Goal: Find specific page/section: Find specific page/section

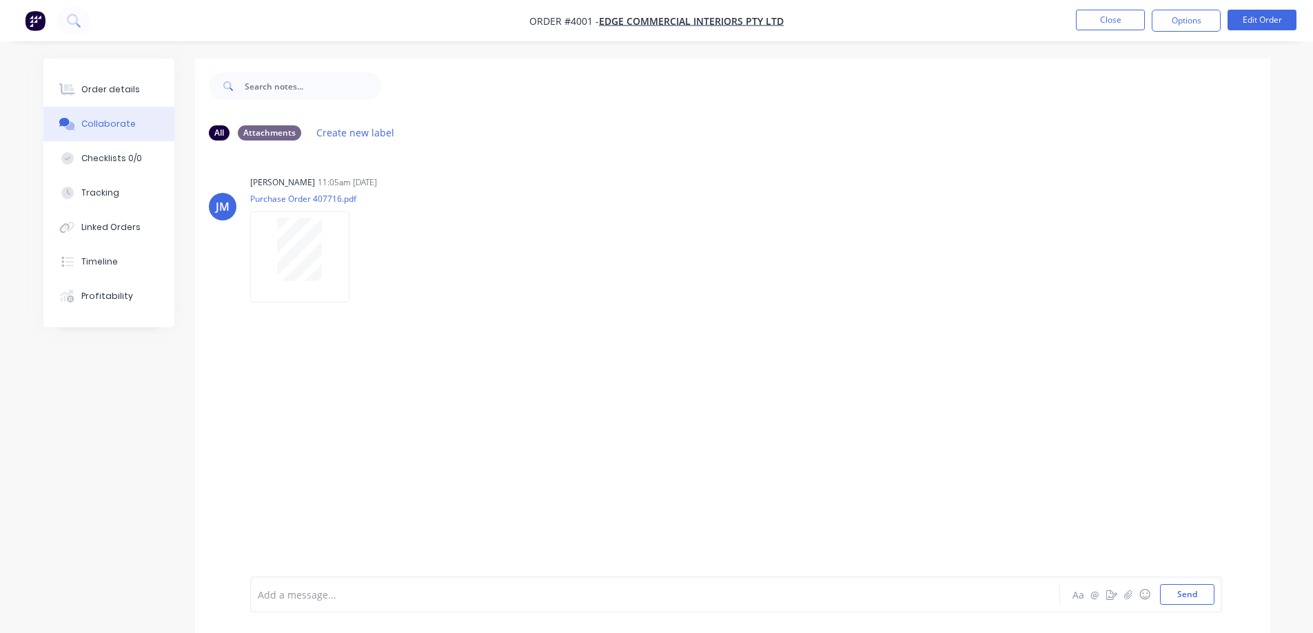
click at [74, 18] on icon at bounding box center [73, 20] width 13 height 13
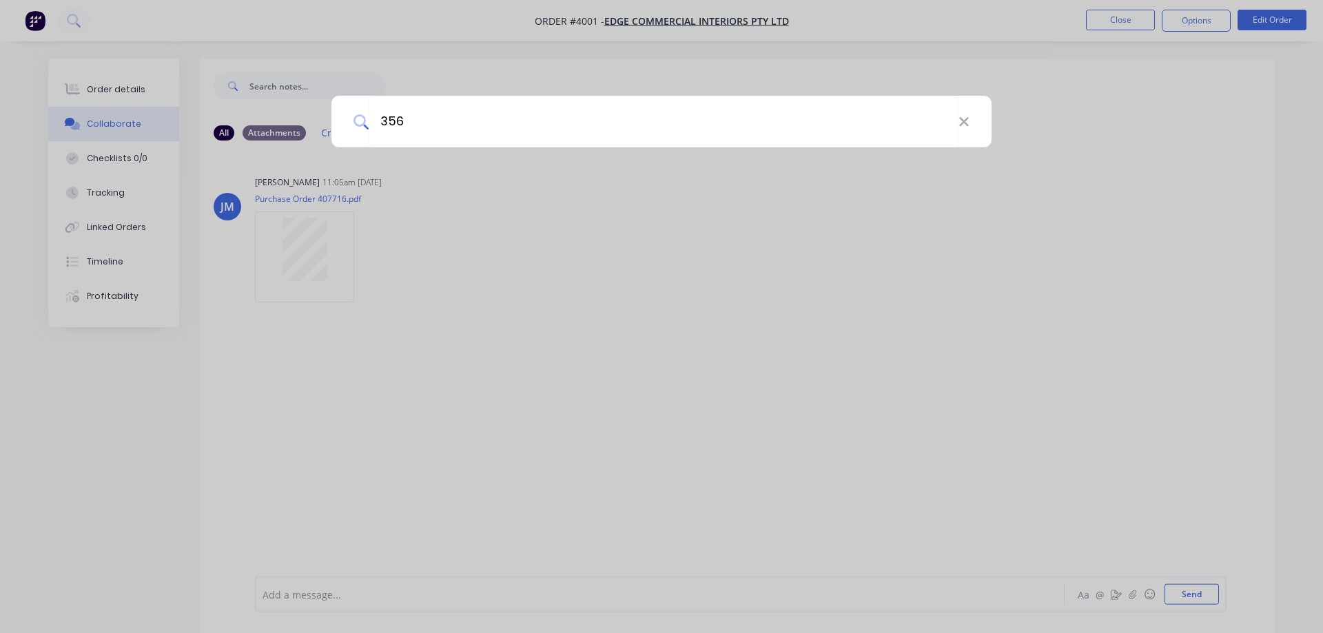
type input "3567"
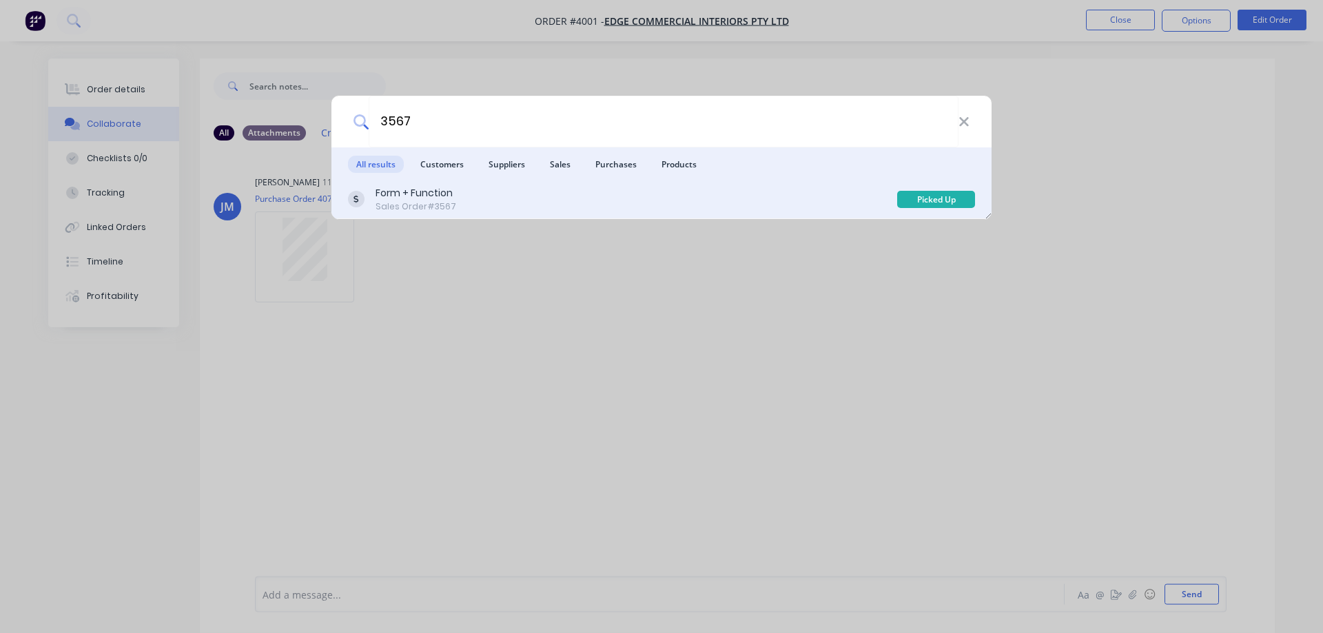
click at [397, 194] on div "Form + Function" at bounding box center [416, 193] width 81 height 14
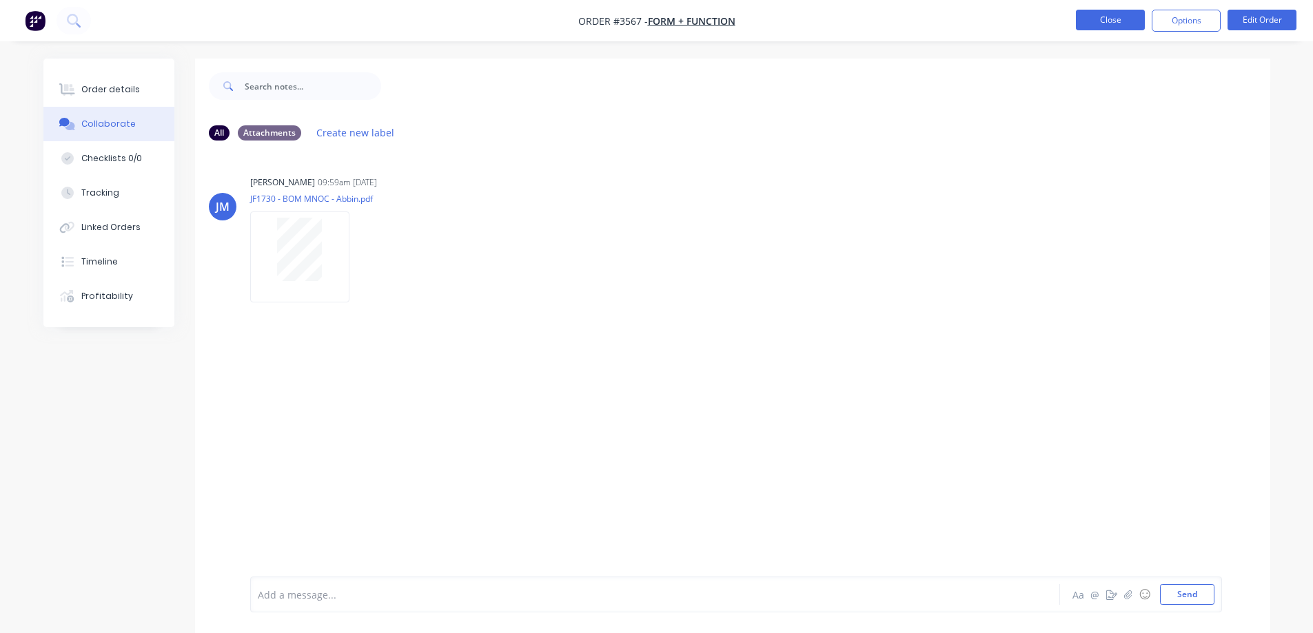
click at [1103, 24] on button "Close" at bounding box center [1110, 20] width 69 height 21
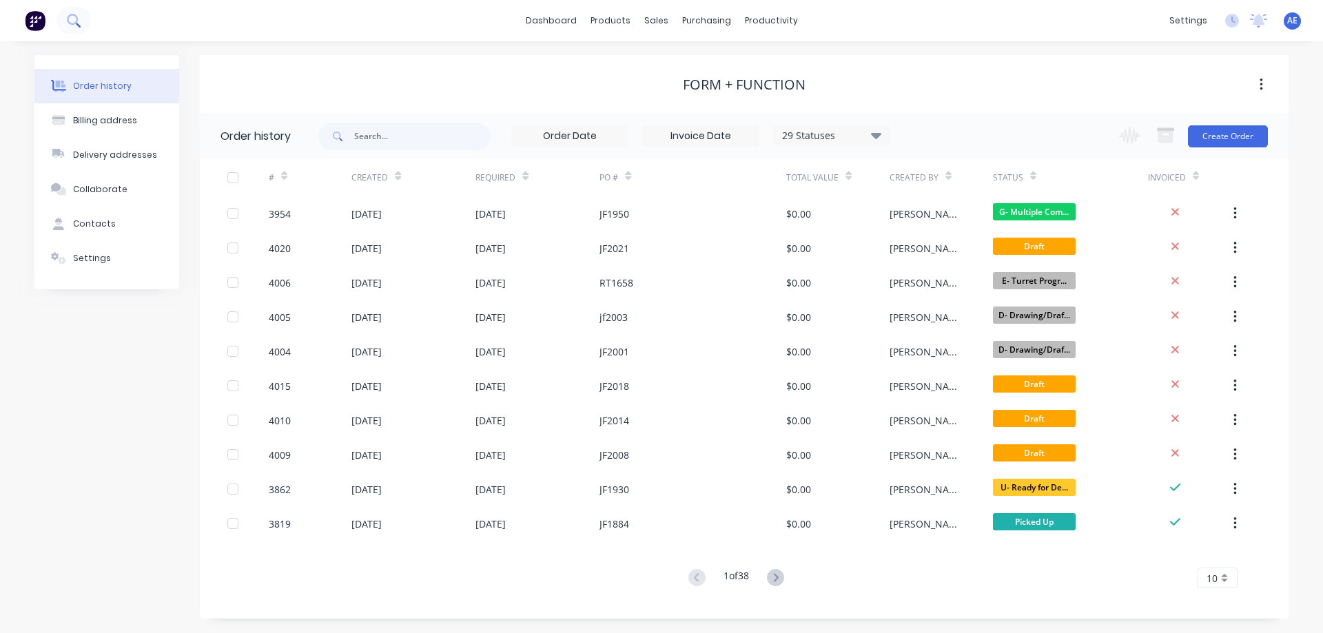
click at [77, 17] on icon at bounding box center [72, 19] width 11 height 11
click at [664, 19] on div "sales" at bounding box center [656, 20] width 38 height 21
click at [708, 64] on div "Sales Orders" at bounding box center [707, 66] width 57 height 12
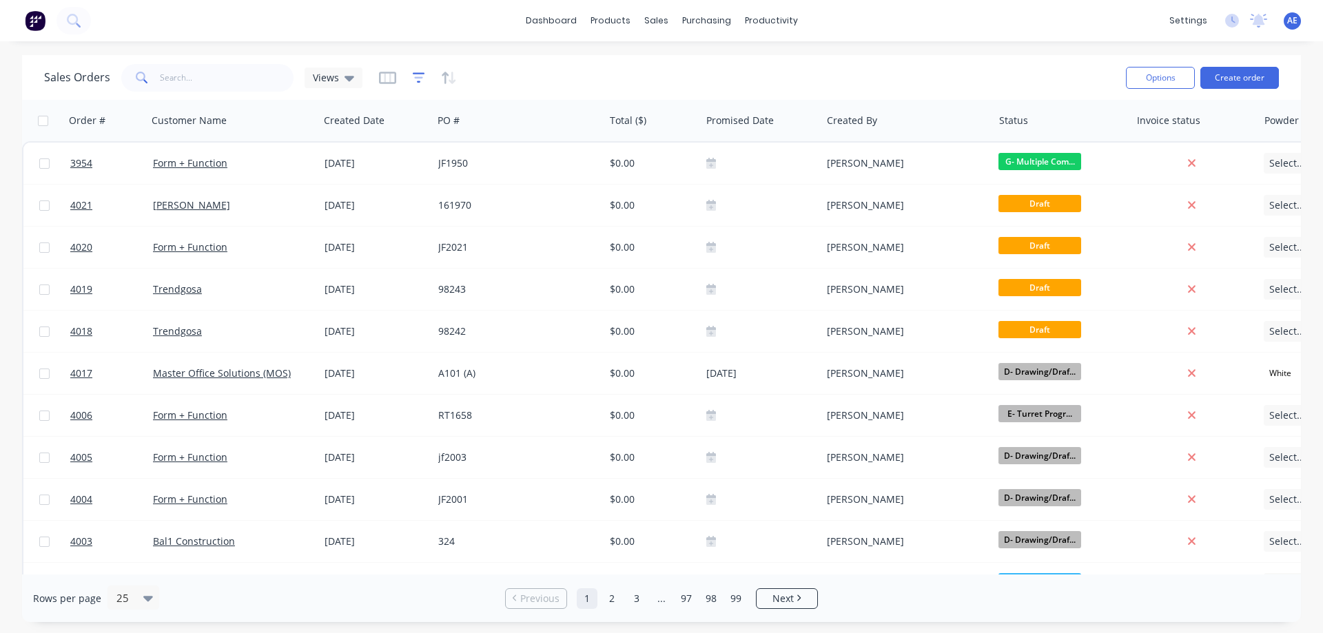
click at [420, 79] on icon "button" at bounding box center [419, 78] width 12 height 14
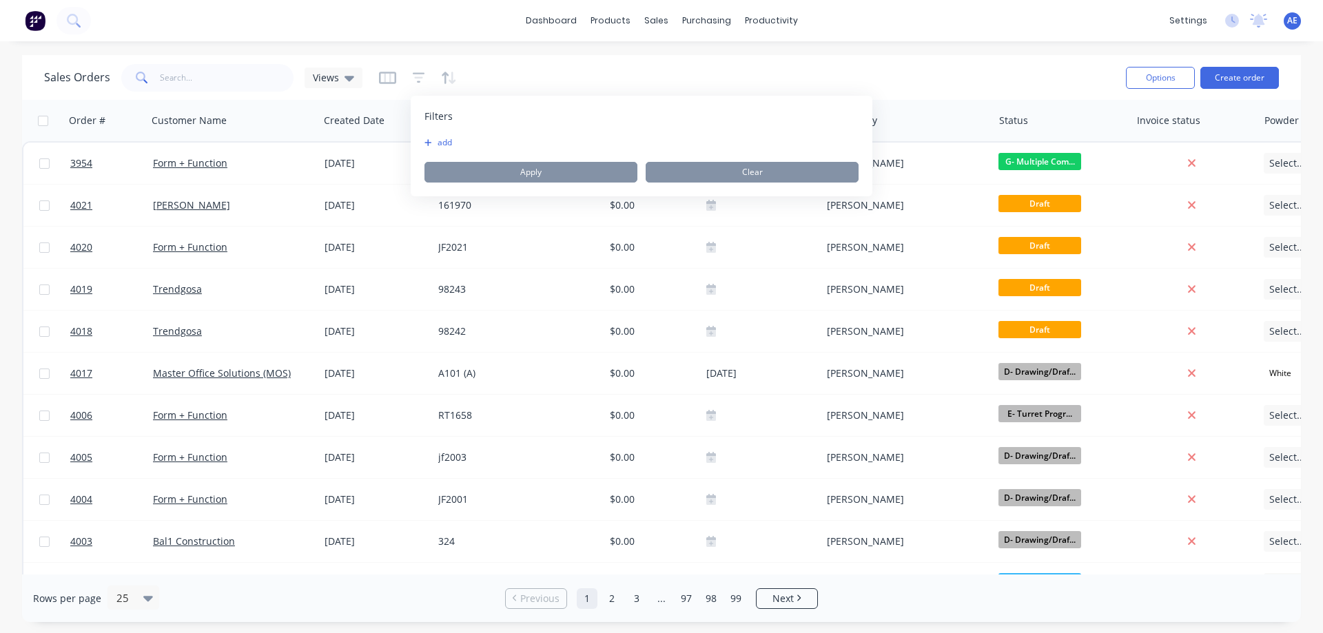
click at [433, 145] on button "add" at bounding box center [441, 142] width 34 height 11
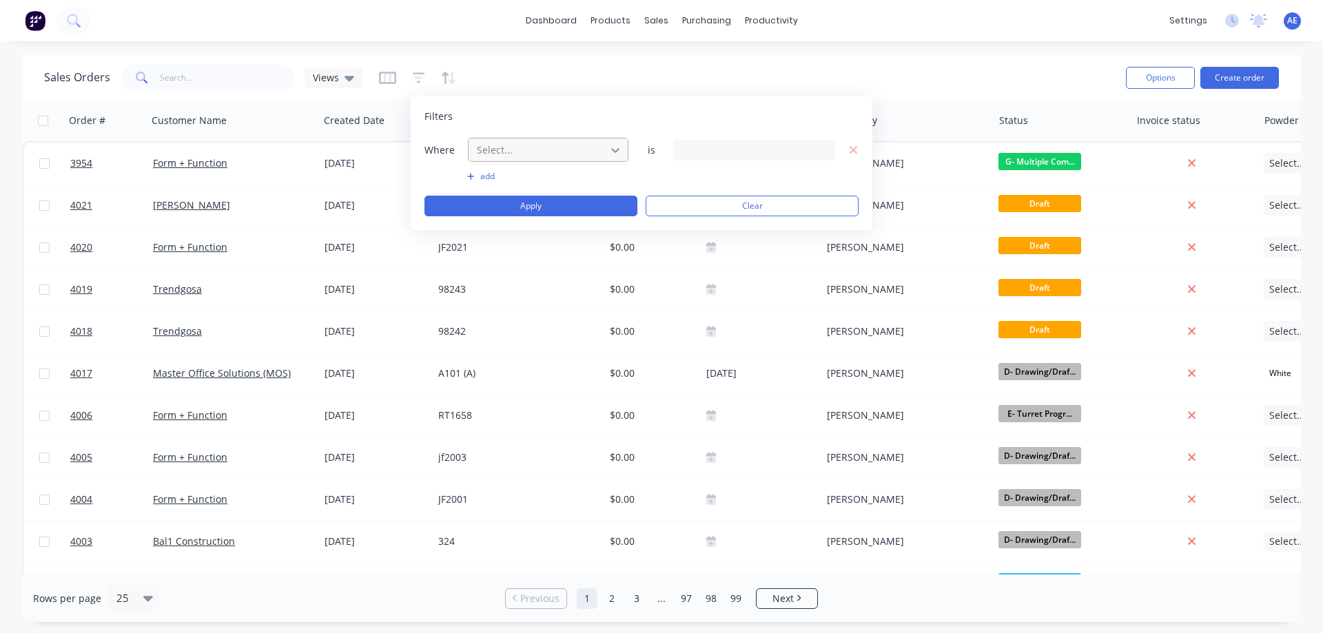
click at [620, 146] on icon at bounding box center [615, 150] width 14 height 14
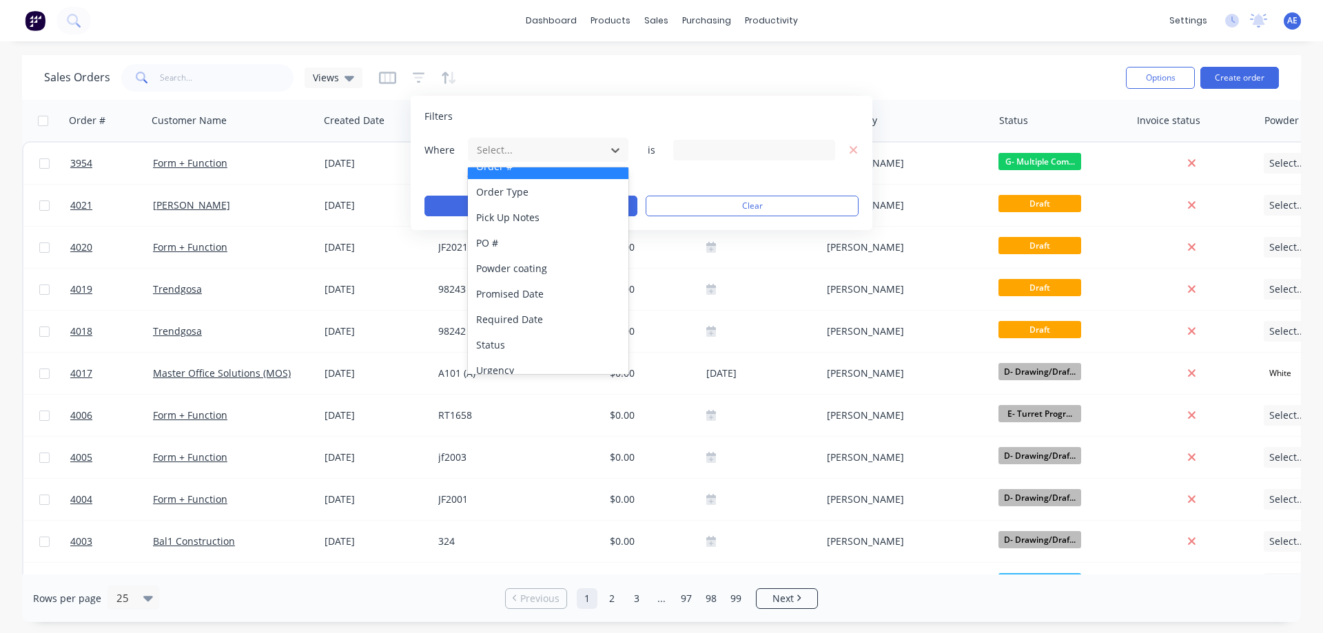
scroll to position [385, 0]
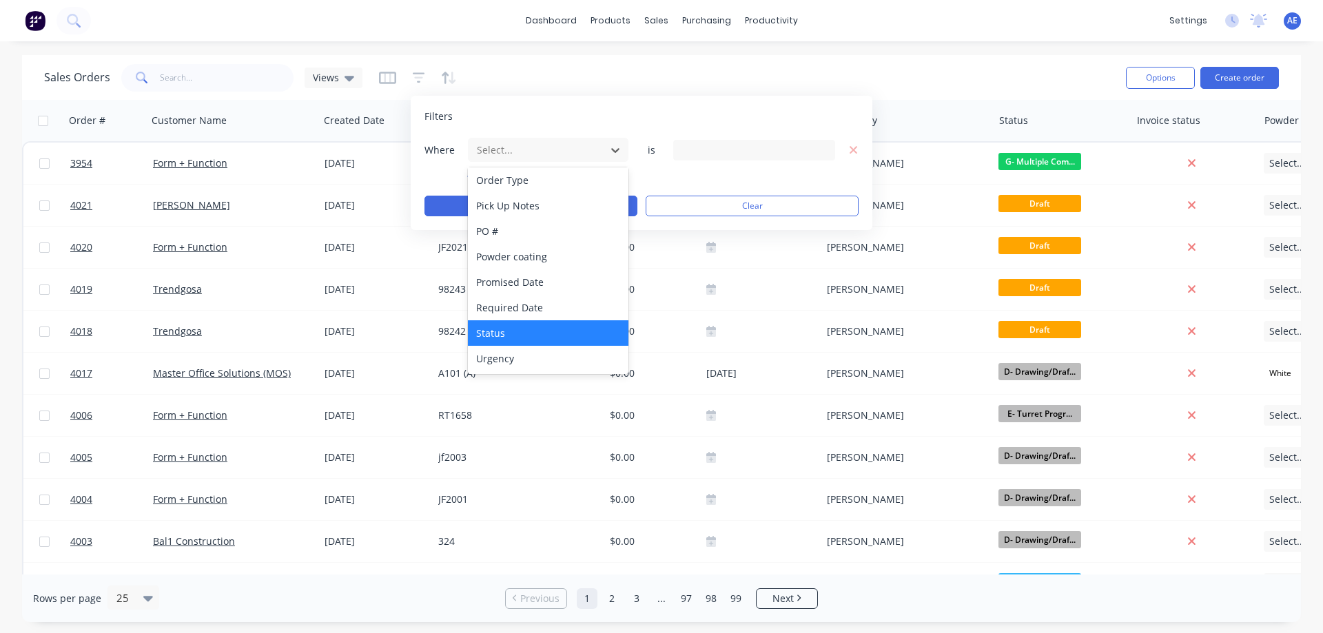
click at [494, 329] on div "Status" at bounding box center [548, 332] width 161 height 25
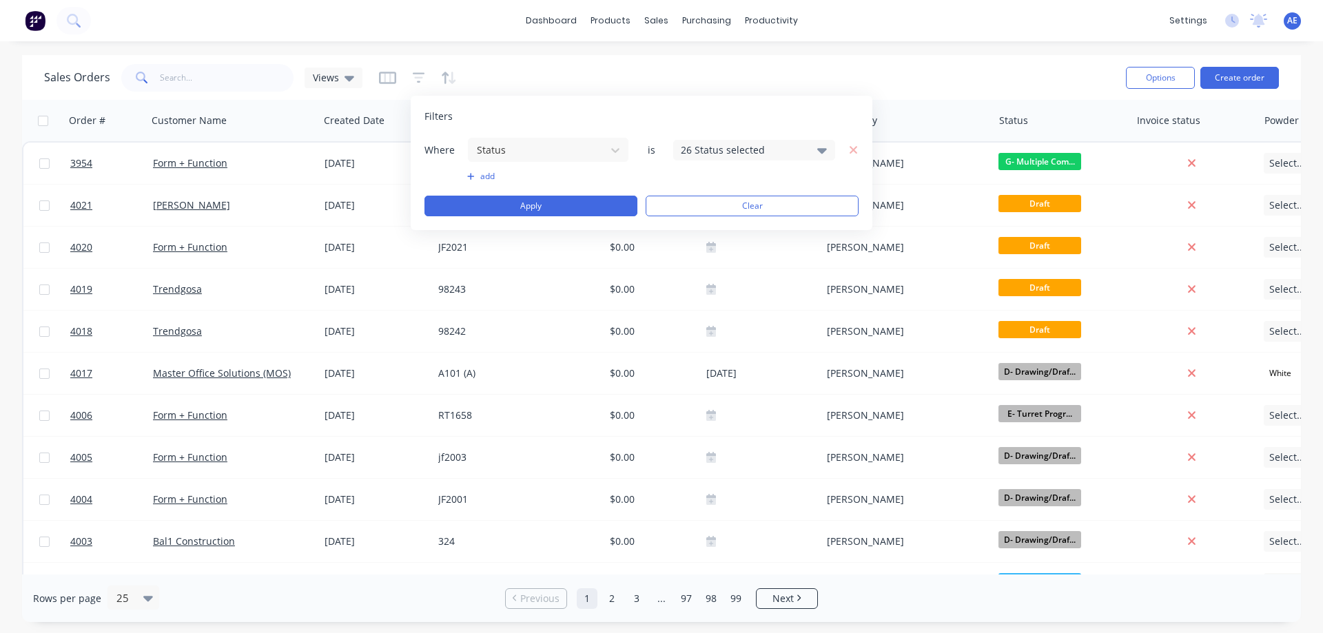
click at [817, 155] on icon at bounding box center [822, 150] width 10 height 15
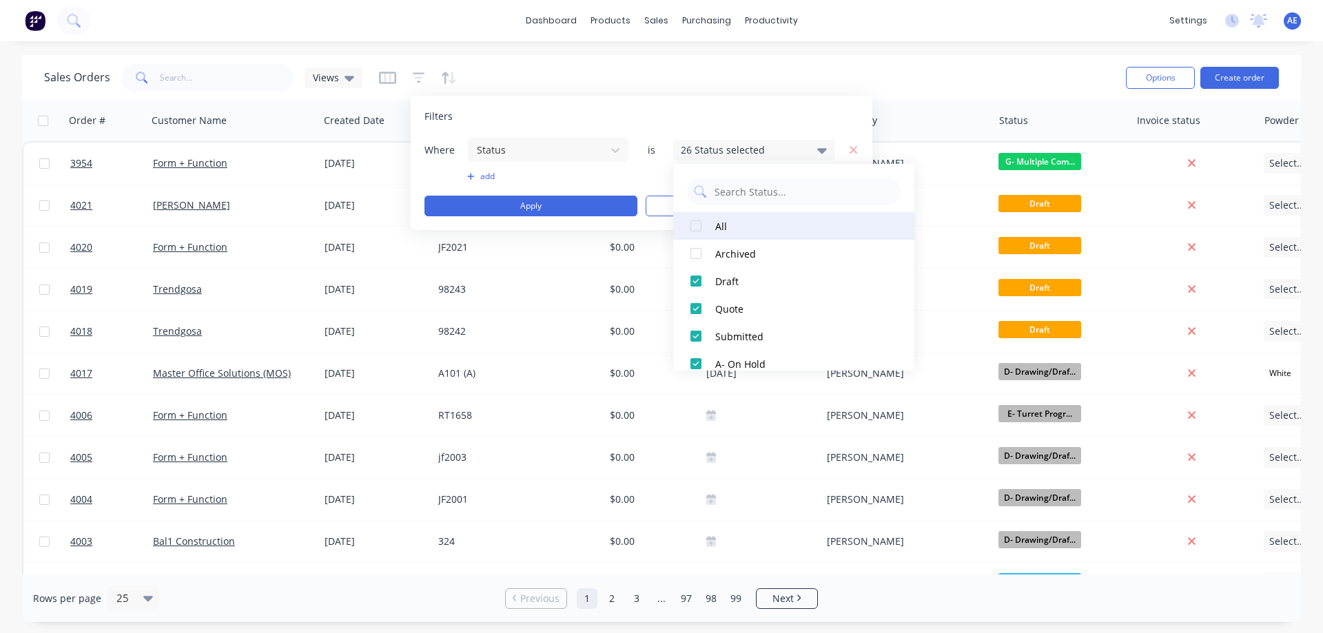
click at [699, 223] on div at bounding box center [696, 226] width 28 height 28
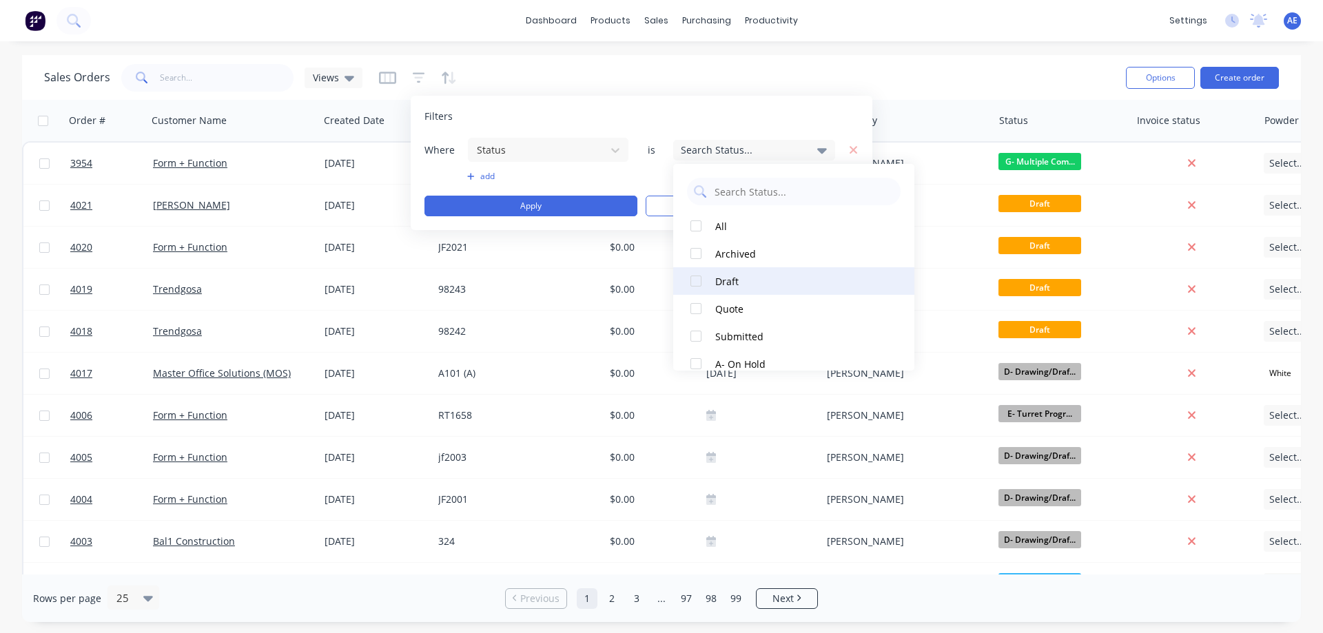
click at [695, 278] on div at bounding box center [696, 281] width 28 height 28
click at [739, 71] on div "Sales Orders Views" at bounding box center [579, 78] width 1071 height 34
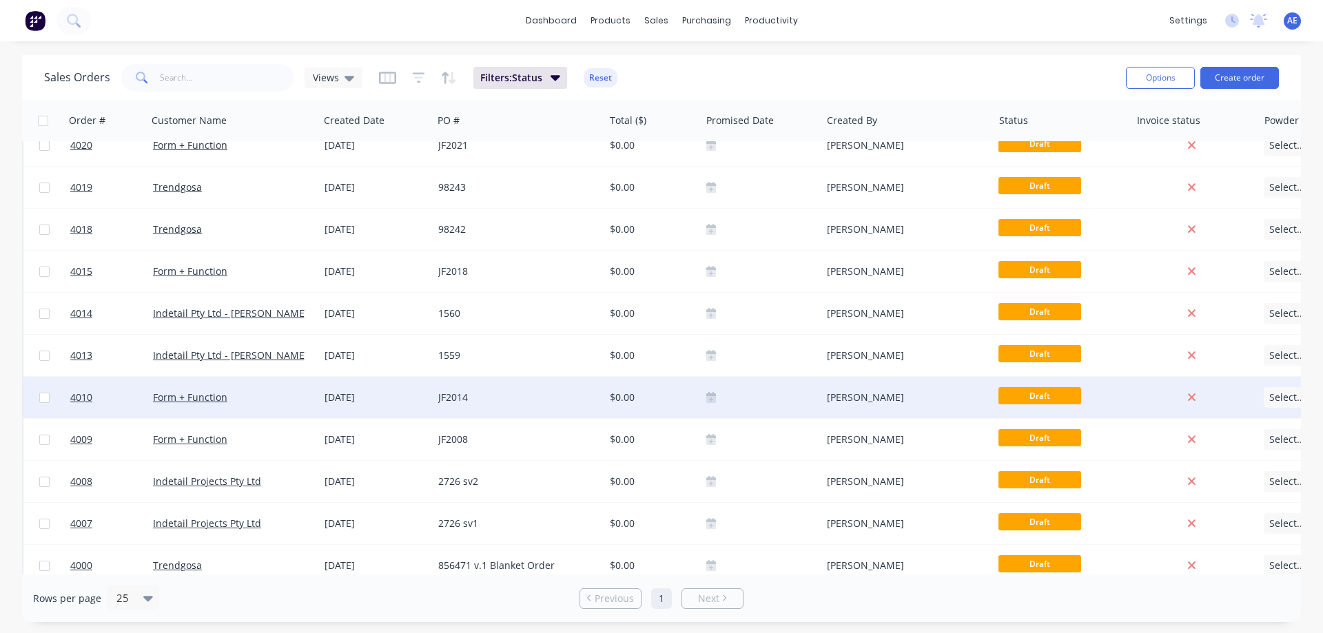
scroll to position [120, 0]
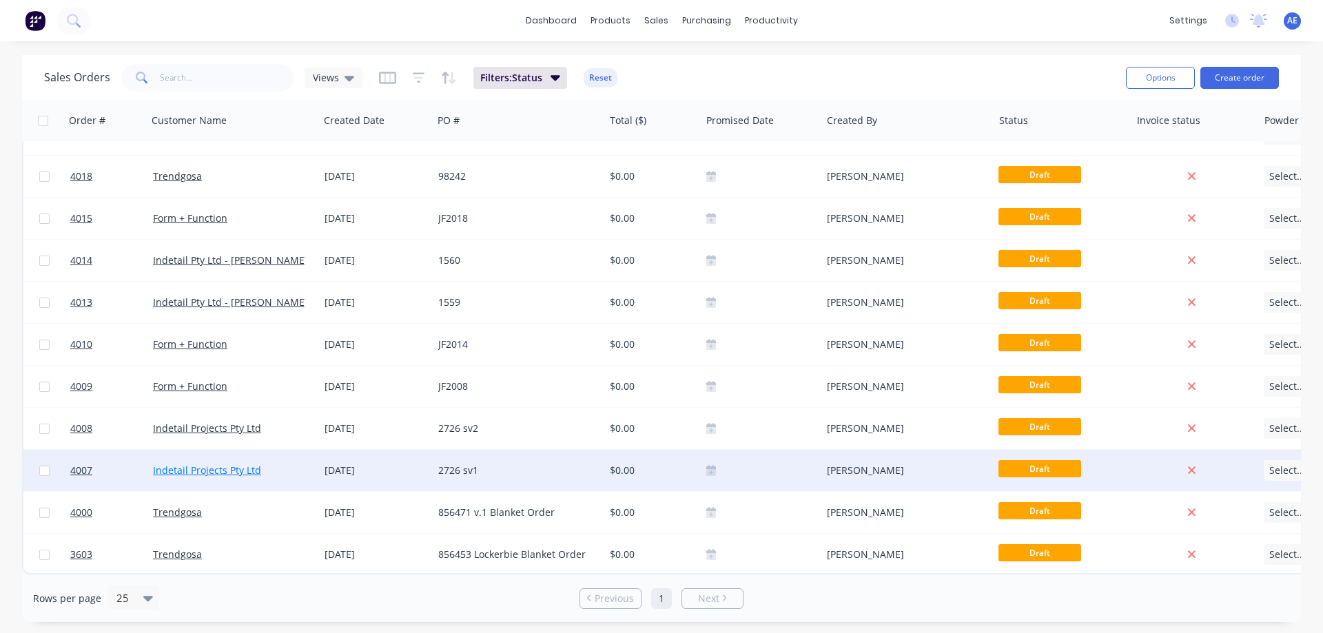
click at [218, 464] on link "Indetail Projects Pty Ltd" at bounding box center [207, 470] width 108 height 13
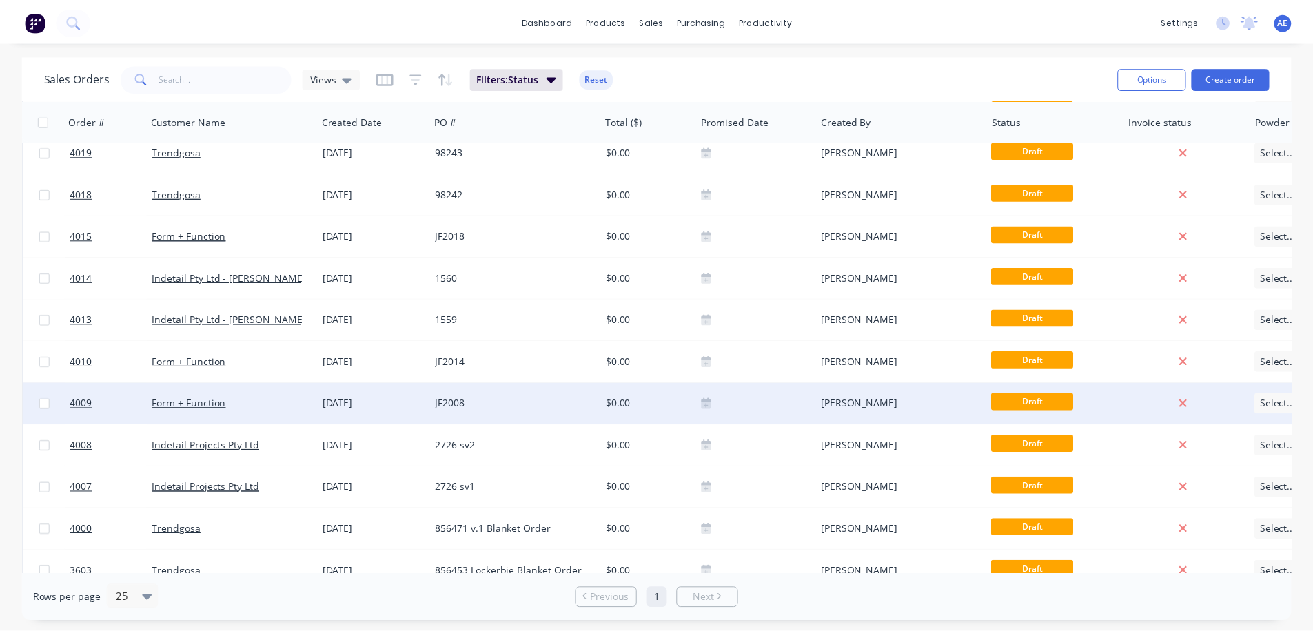
scroll to position [120, 0]
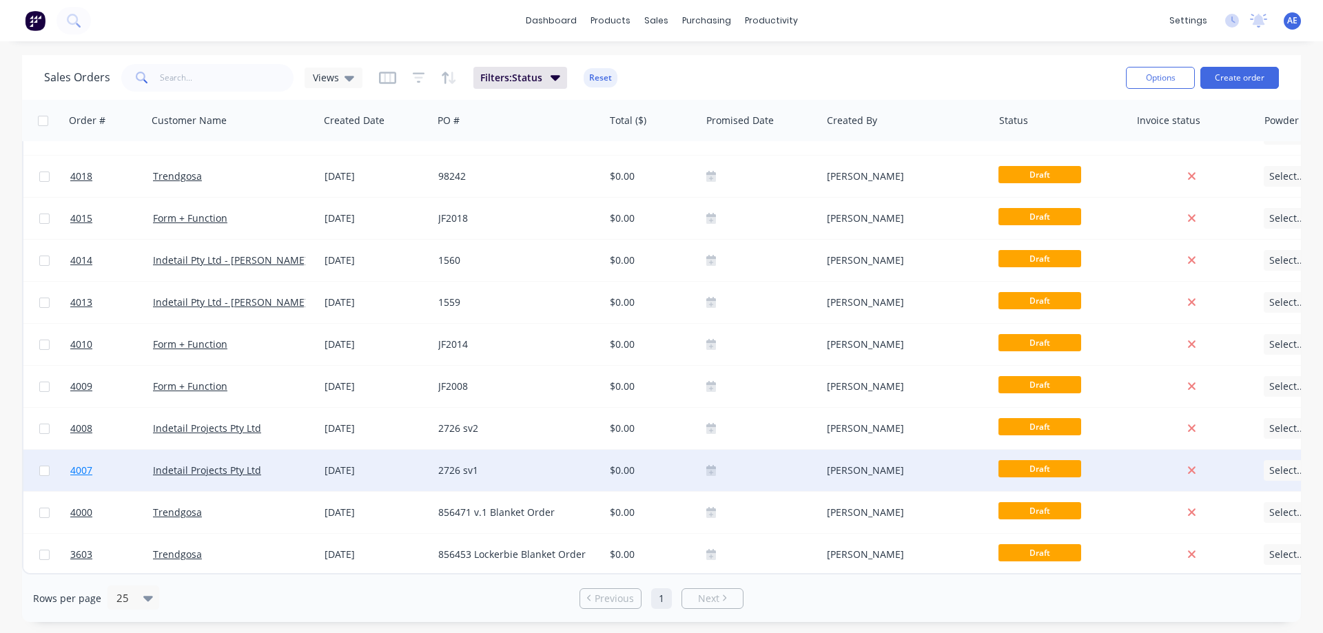
click at [83, 465] on span "4007" at bounding box center [81, 471] width 22 height 14
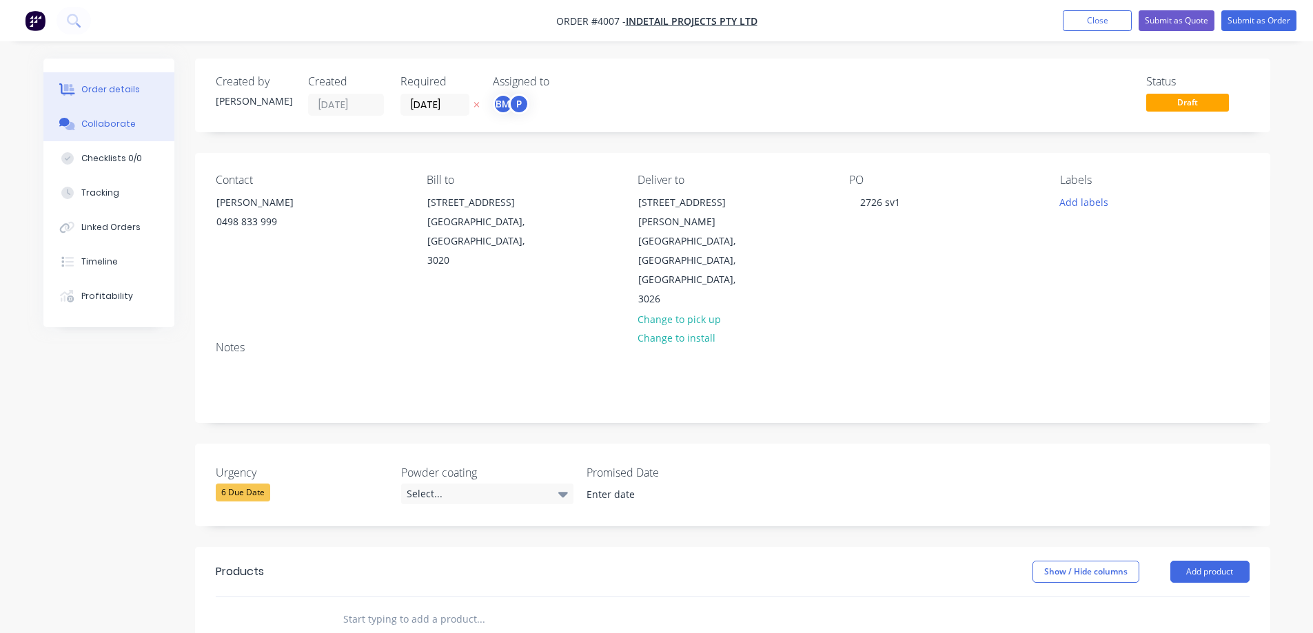
click at [101, 122] on div "Collaborate" at bounding box center [108, 124] width 54 height 12
